Goal: Information Seeking & Learning: Learn about a topic

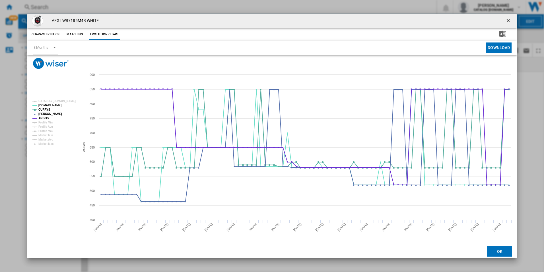
drag, startPoint x: 510, startPoint y: 20, endPoint x: 284, endPoint y: 15, distance: 225.8
click at [510, 20] on ng-md-icon "getI18NText('BUTTONS.CLOSE_DIALOG')" at bounding box center [509, 21] width 7 height 7
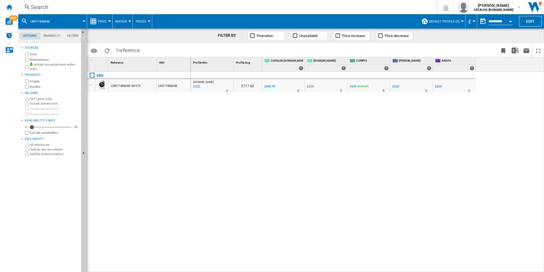
click at [255, 8] on div "Search" at bounding box center [226, 7] width 391 height 8
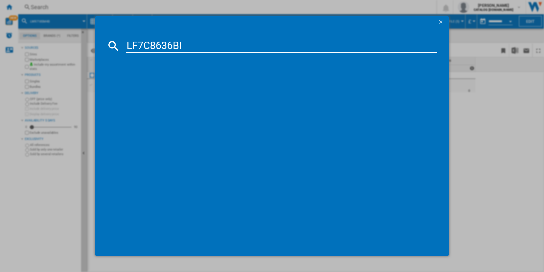
type input "LF7C8636BI"
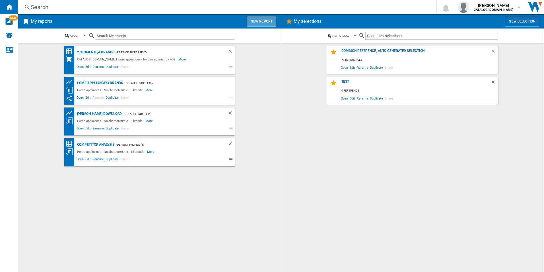
click at [257, 20] on button "New report" at bounding box center [261, 21] width 29 height 11
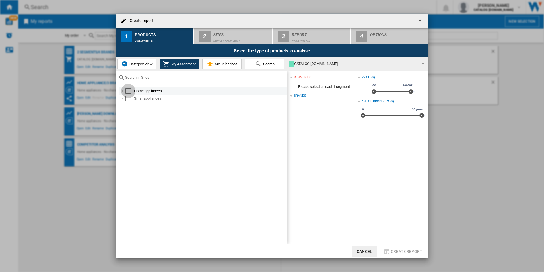
click at [128, 90] on div "Select" at bounding box center [129, 91] width 6 height 6
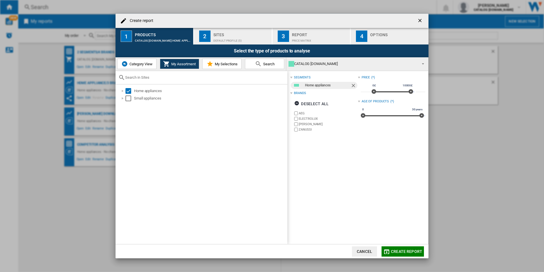
click at [227, 39] on div "Default profile (5)" at bounding box center [241, 39] width 56 height 6
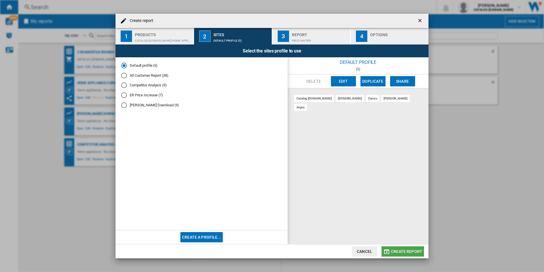
click at [403, 252] on span "Create report" at bounding box center [406, 251] width 31 height 5
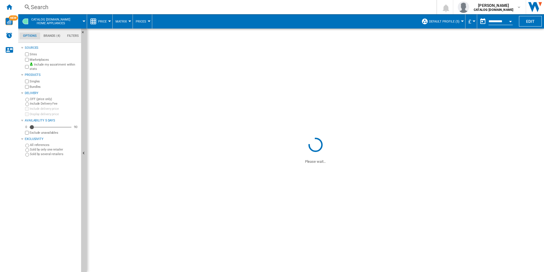
click at [267, 5] on div "Search" at bounding box center [226, 7] width 391 height 8
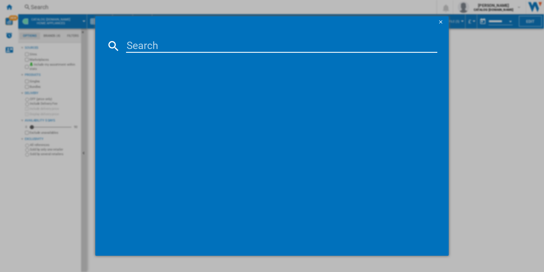
click at [220, 45] on input at bounding box center [282, 46] width 312 height 14
paste input "LF7C8636BI"
type input "LF7C8636BI"
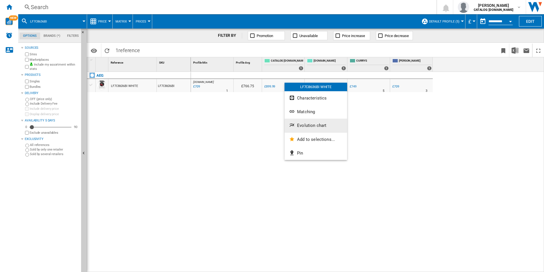
click at [311, 124] on span "Evolution chart" at bounding box center [311, 125] width 29 height 5
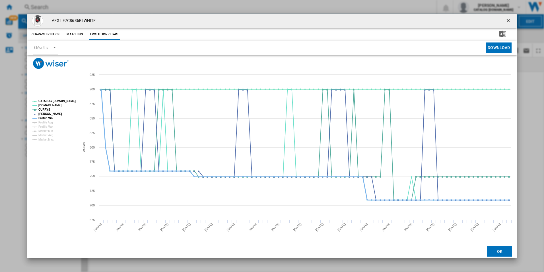
click at [47, 117] on tspan "Profile Min" at bounding box center [45, 117] width 14 height 3
click at [54, 102] on tspan "CATALOG [DOMAIN_NAME]" at bounding box center [56, 100] width 37 height 3
